Goal: Task Accomplishment & Management: Manage account settings

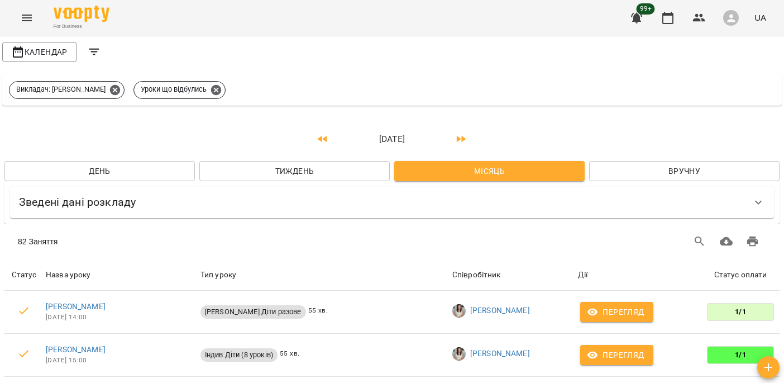
click at [21, 21] on icon "Menu" at bounding box center [26, 17] width 13 height 13
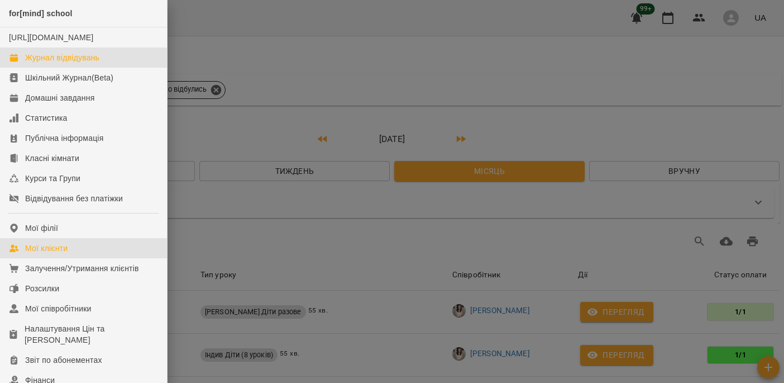
click at [85, 258] on link "Мої клієнти" at bounding box center [83, 248] width 167 height 20
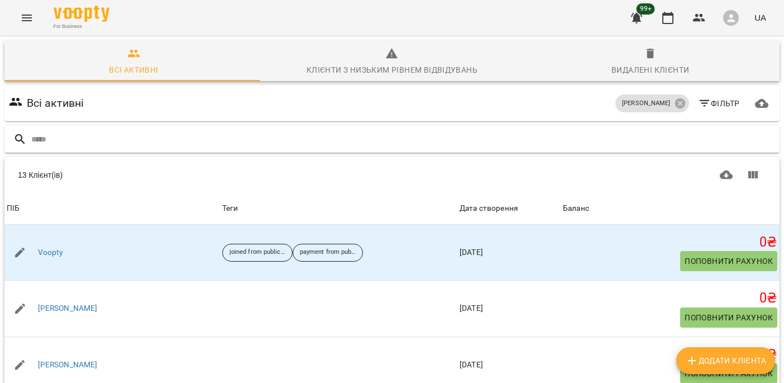
scroll to position [2, 0]
click at [676, 103] on icon at bounding box center [680, 103] width 10 height 10
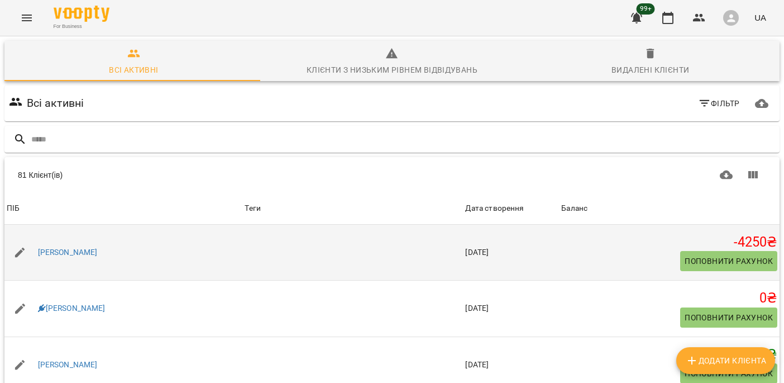
scroll to position [94, 0]
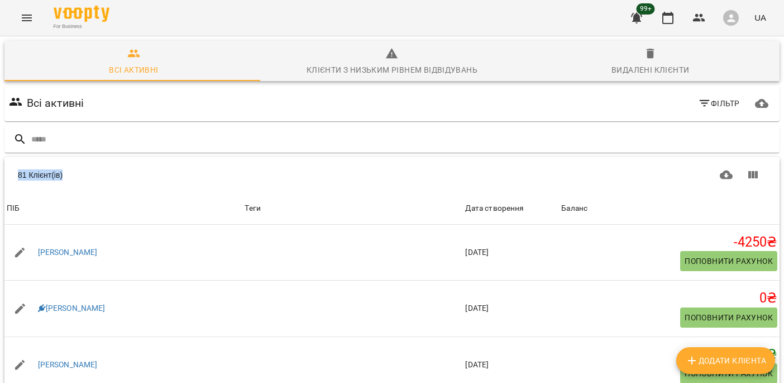
drag, startPoint x: 87, startPoint y: 82, endPoint x: 13, endPoint y: 77, distance: 73.3
click at [13, 157] on div "81 Клієнт(ів)" at bounding box center [391, 175] width 775 height 36
drag, startPoint x: 125, startPoint y: 78, endPoint x: 209, endPoint y: 64, distance: 86.0
click at [126, 169] on div "81 Клієнт(ів)" at bounding box center [203, 174] width 370 height 11
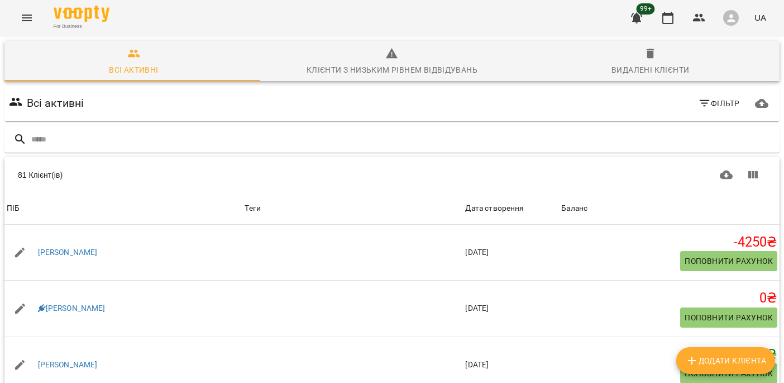
click at [719, 100] on span "Фільтр" at bounding box center [719, 103] width 42 height 13
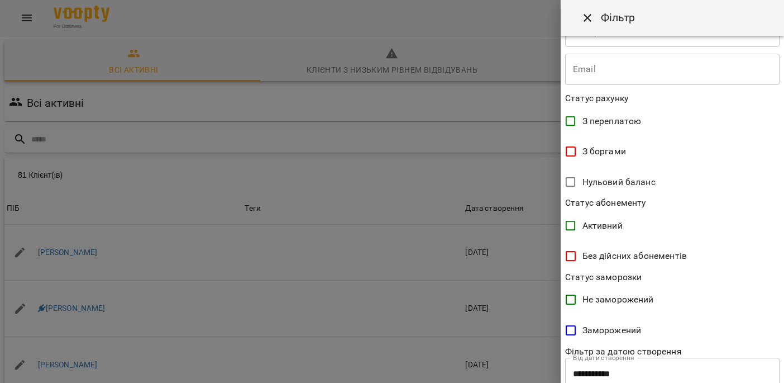
scroll to position [239, 0]
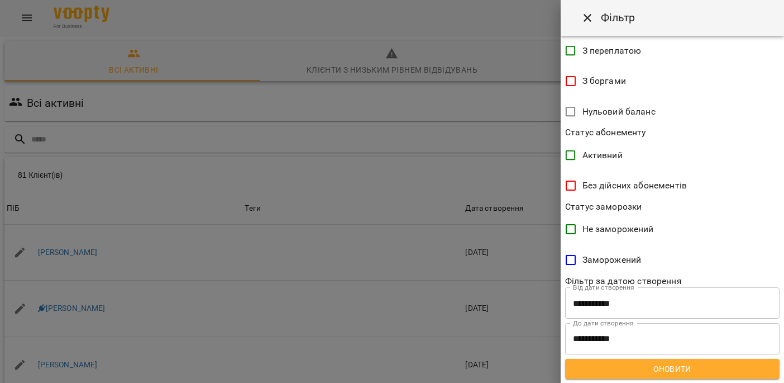
click at [615, 299] on input "**********" at bounding box center [672, 302] width 214 height 31
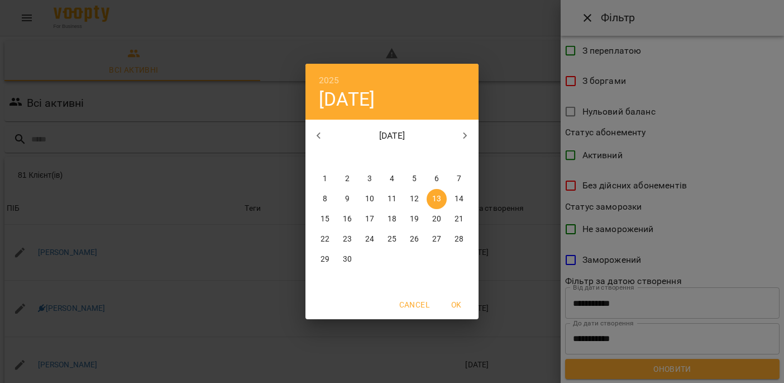
click at [333, 132] on p "[DATE]" at bounding box center [392, 135] width 120 height 13
click at [322, 133] on icon "button" at bounding box center [318, 135] width 13 height 13
click at [476, 134] on button "button" at bounding box center [465, 135] width 27 height 27
click at [328, 176] on span "1" at bounding box center [325, 178] width 20 height 11
click at [448, 309] on span "OK" at bounding box center [456, 304] width 27 height 13
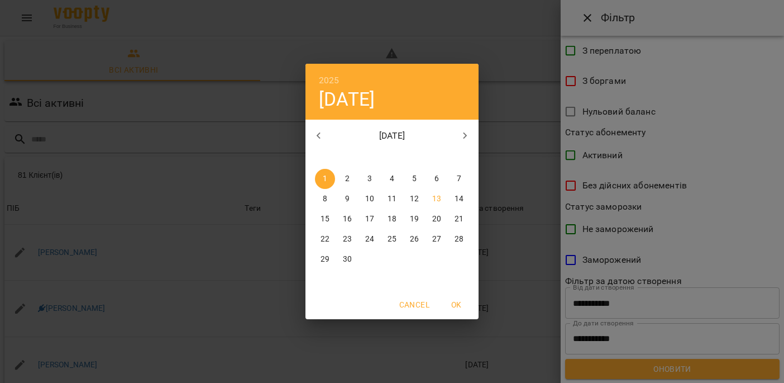
type input "**********"
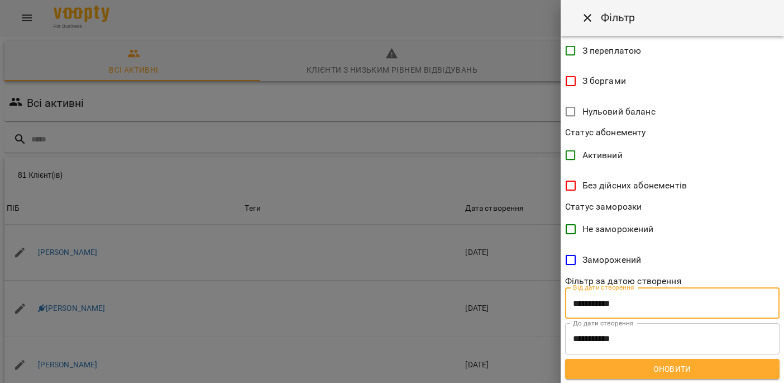
click at [598, 374] on span "Оновити" at bounding box center [672, 368] width 197 height 13
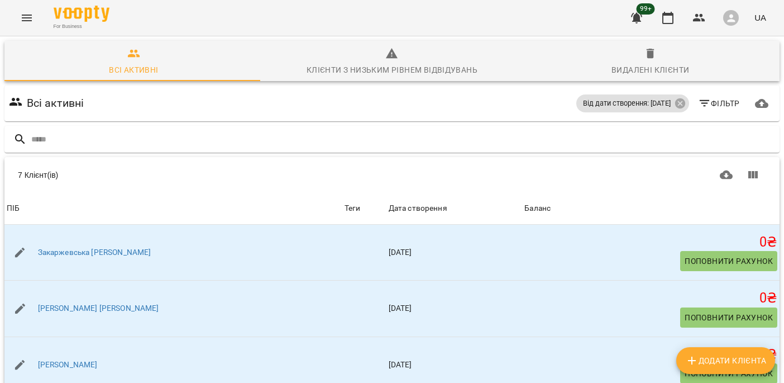
scroll to position [2, 0]
